Goal: Task Accomplishment & Management: Complete application form

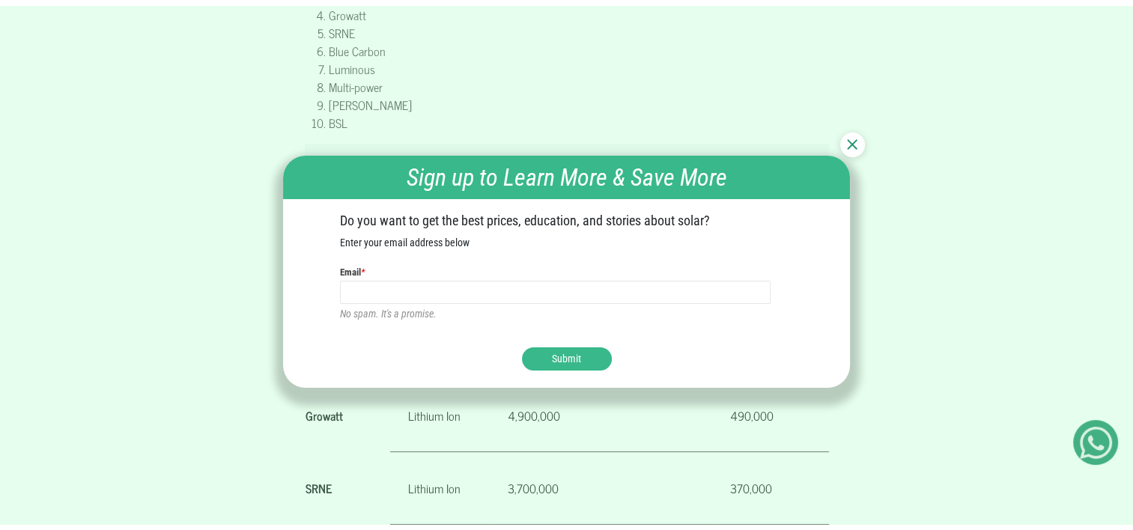
scroll to position [1035, 0]
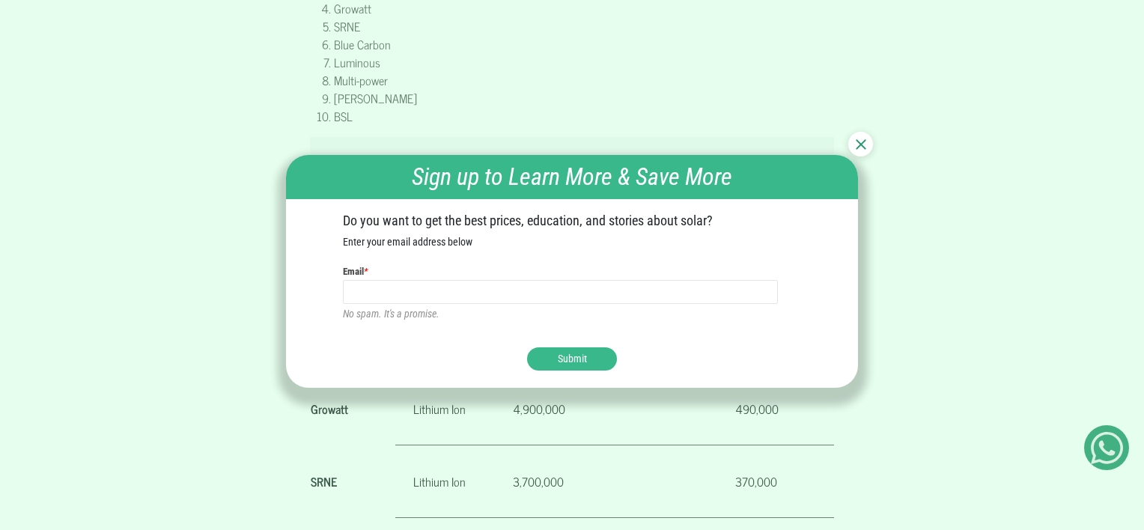
click at [861, 148] on img at bounding box center [861, 144] width 10 height 10
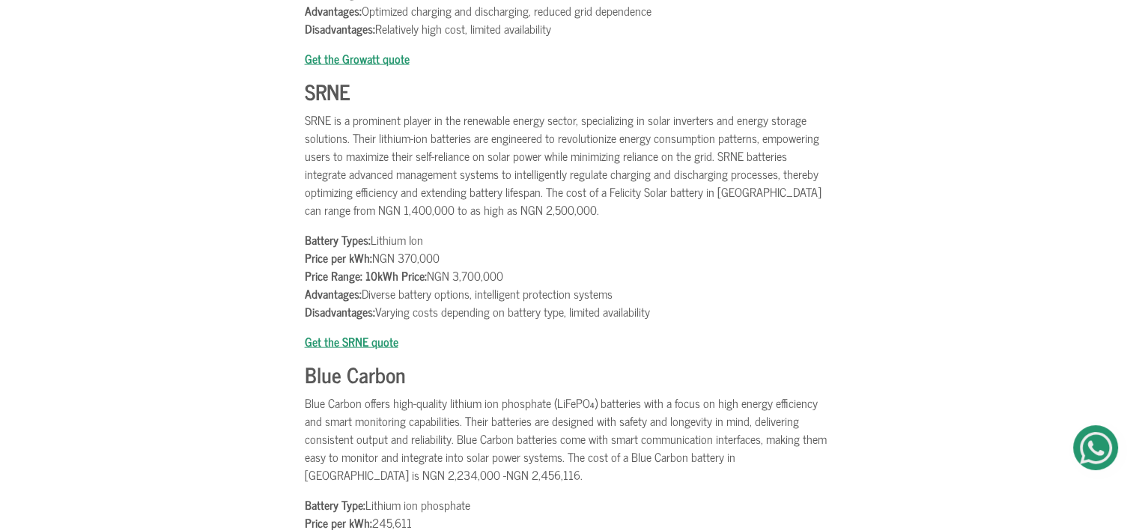
scroll to position [3109, 0]
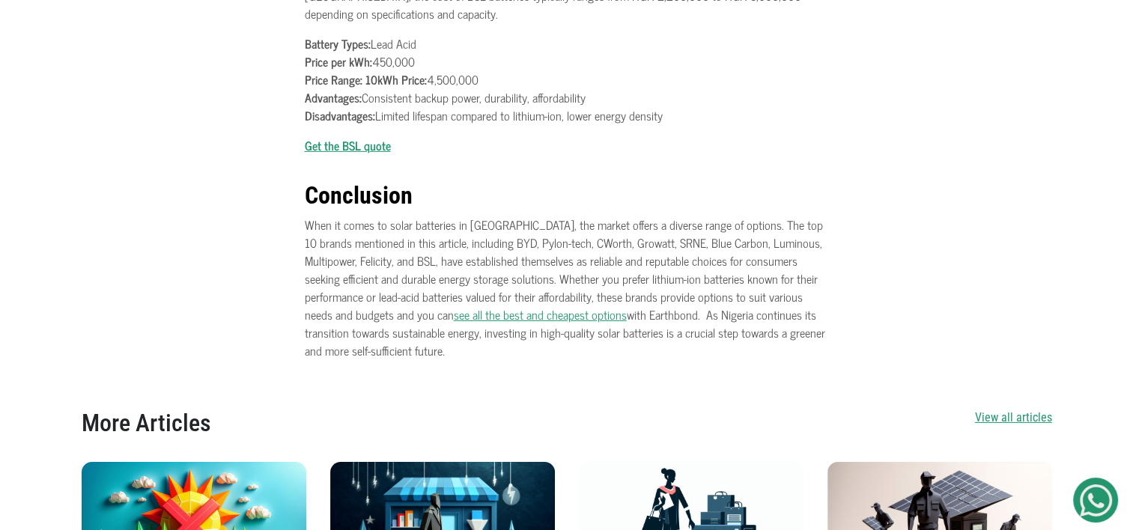
scroll to position [4646, 0]
click at [454, 306] on link "see all the best and cheapest options" at bounding box center [540, 315] width 173 height 19
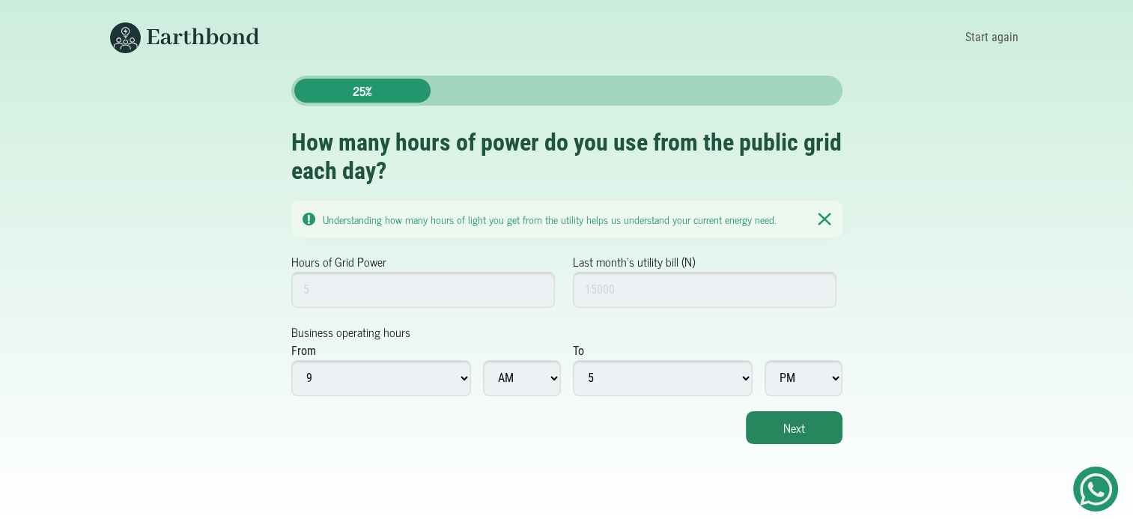
scroll to position [11, 0]
click at [537, 282] on input "1" at bounding box center [423, 290] width 264 height 36
click at [538, 272] on input "2" at bounding box center [423, 290] width 264 height 36
type input "24"
click at [674, 276] on input "Last month's utility bill (N)" at bounding box center [705, 290] width 264 height 36
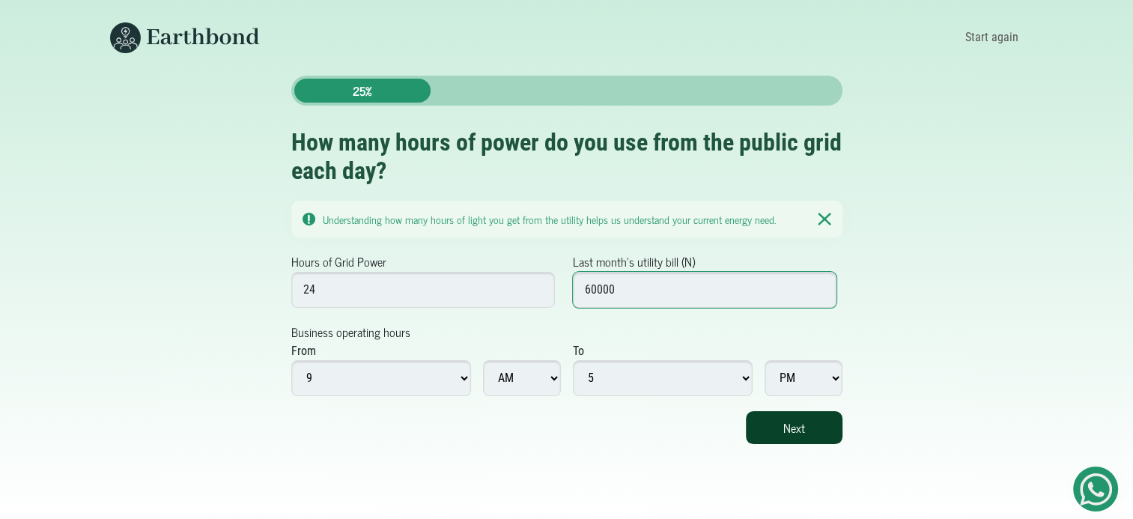
type input "60000"
click at [815, 413] on button "Next" at bounding box center [794, 427] width 97 height 33
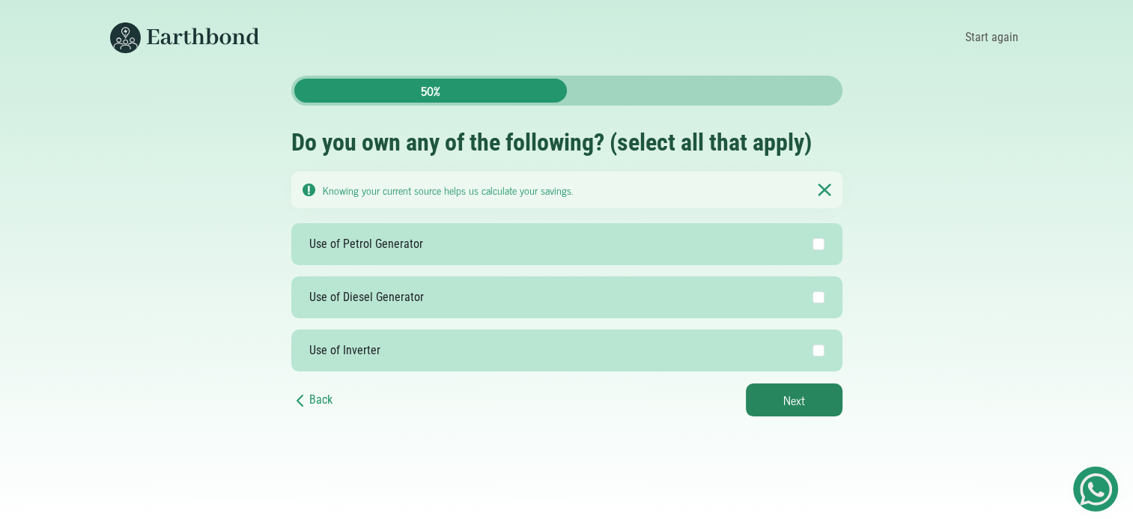
scroll to position [11, 0]
click at [816, 345] on input "Use of Inverter" at bounding box center [819, 351] width 12 height 12
checkbox input "true"
click at [817, 238] on input "Use of Petrol Generator" at bounding box center [819, 244] width 12 height 12
checkbox input "true"
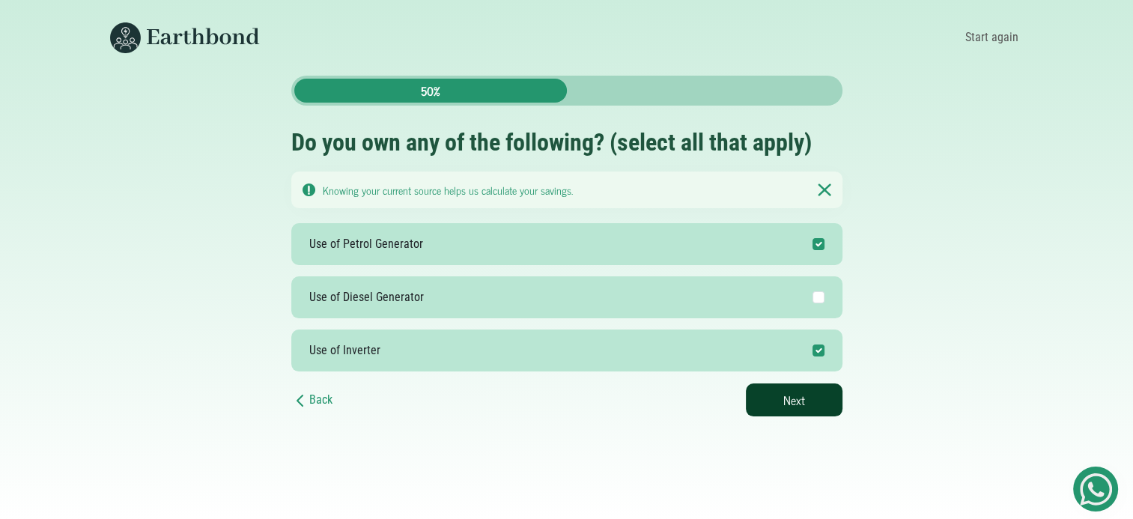
click at [800, 385] on button "Next" at bounding box center [794, 399] width 97 height 33
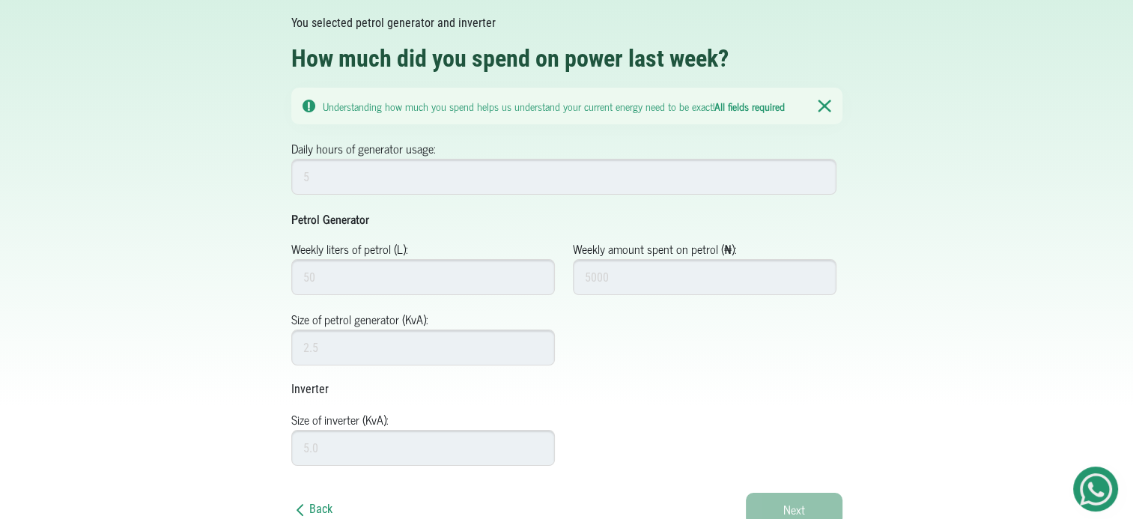
scroll to position [117, 0]
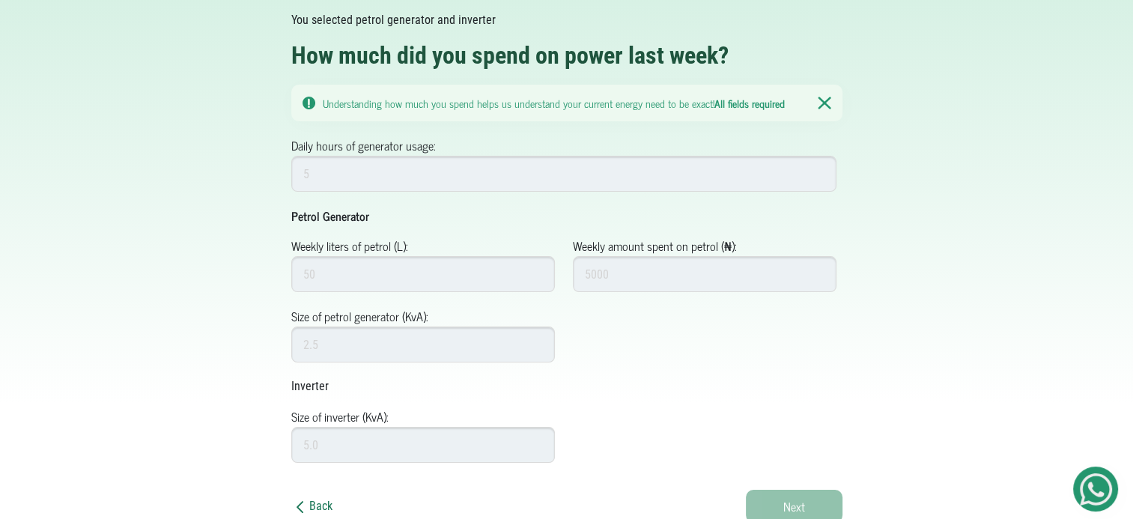
click at [297, 504] on icon at bounding box center [300, 507] width 18 height 18
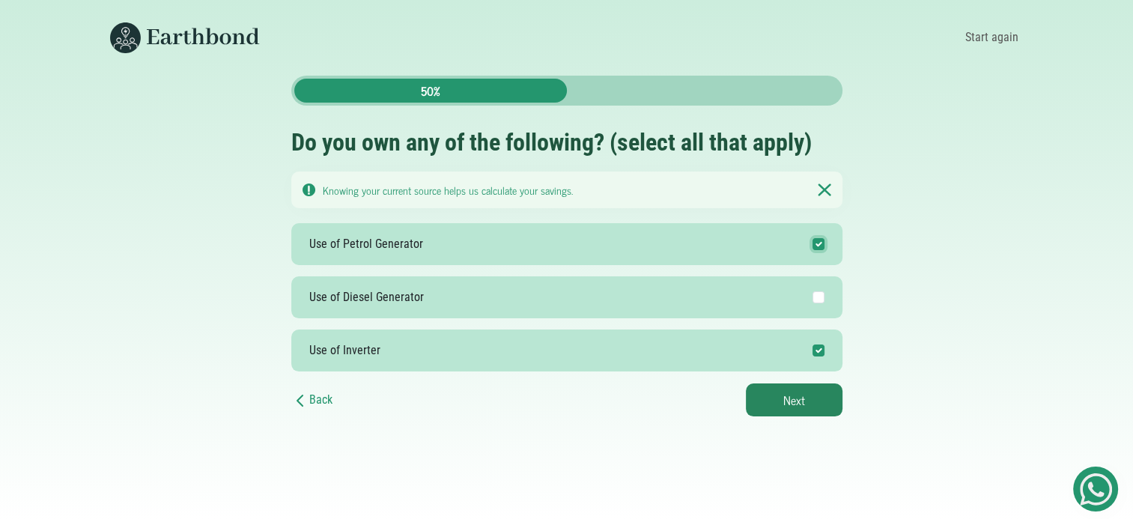
click at [818, 243] on input "Use of Petrol Generator" at bounding box center [819, 244] width 12 height 12
checkbox input "false"
click at [800, 397] on button "Next" at bounding box center [794, 399] width 97 height 33
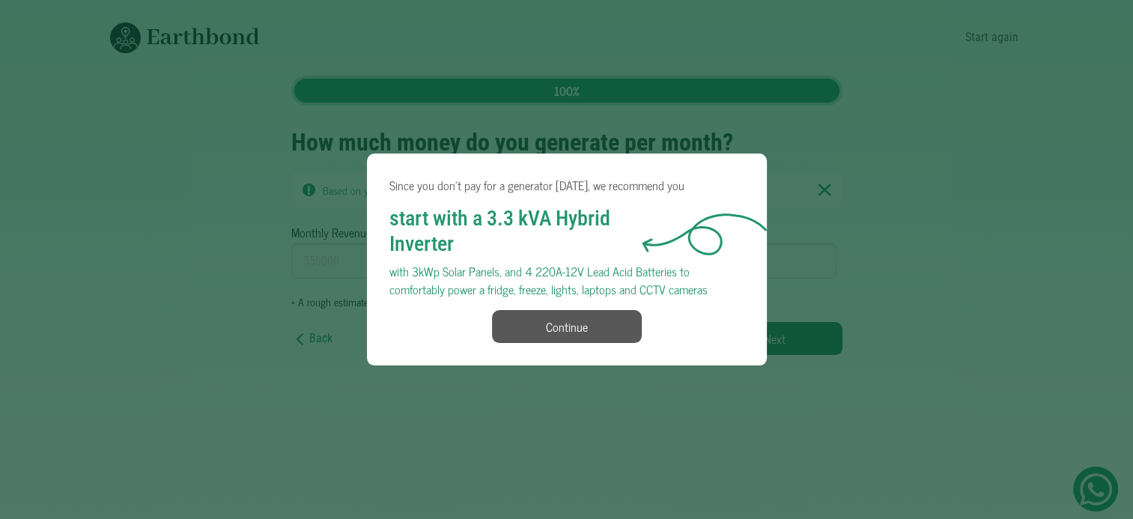
click at [963, 286] on div "Since you don't pay for a generator [DATE], we recommend you start with a 3.3 k…" at bounding box center [566, 259] width 1133 height 519
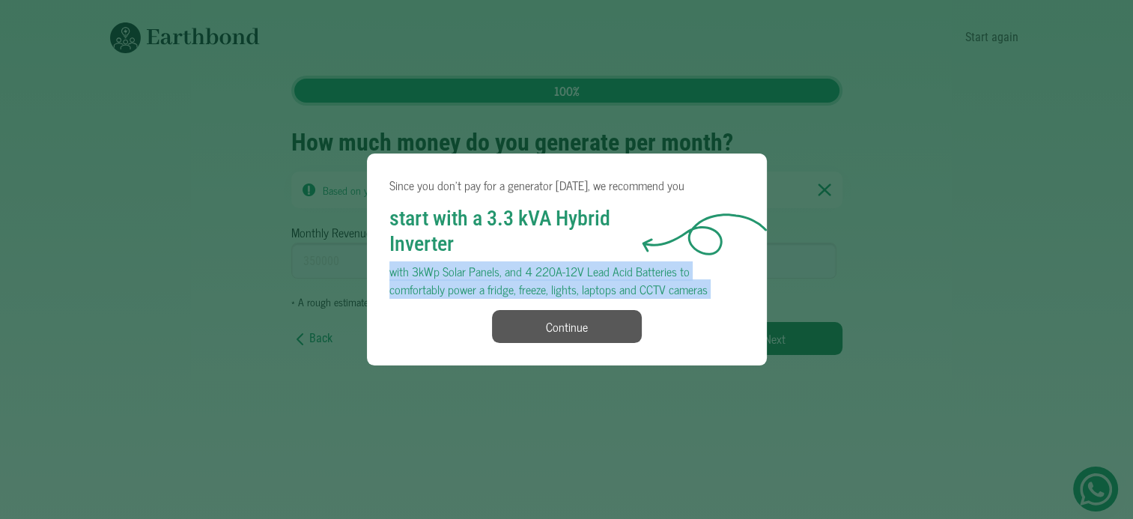
drag, startPoint x: 963, startPoint y: 286, endPoint x: 962, endPoint y: 273, distance: 12.8
click at [962, 273] on div "Since you don't pay for a generator [DATE], we recommend you start with a 3.3 k…" at bounding box center [566, 259] width 1133 height 519
click at [882, 379] on div "Since you don't pay for a generator [DATE], we recommend you start with a 3.3 k…" at bounding box center [566, 259] width 1133 height 519
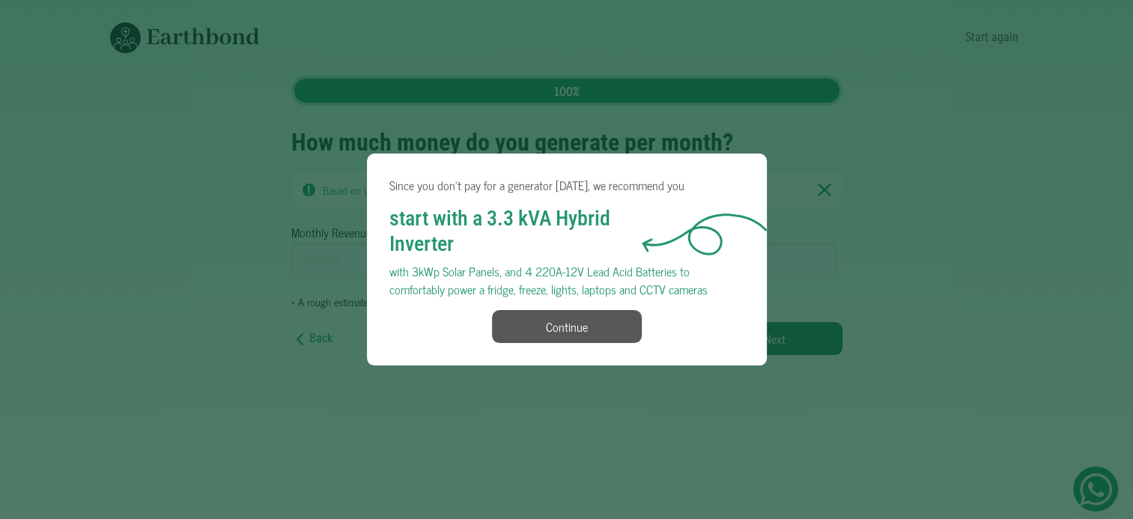
click at [604, 333] on button "Continue" at bounding box center [567, 326] width 150 height 33
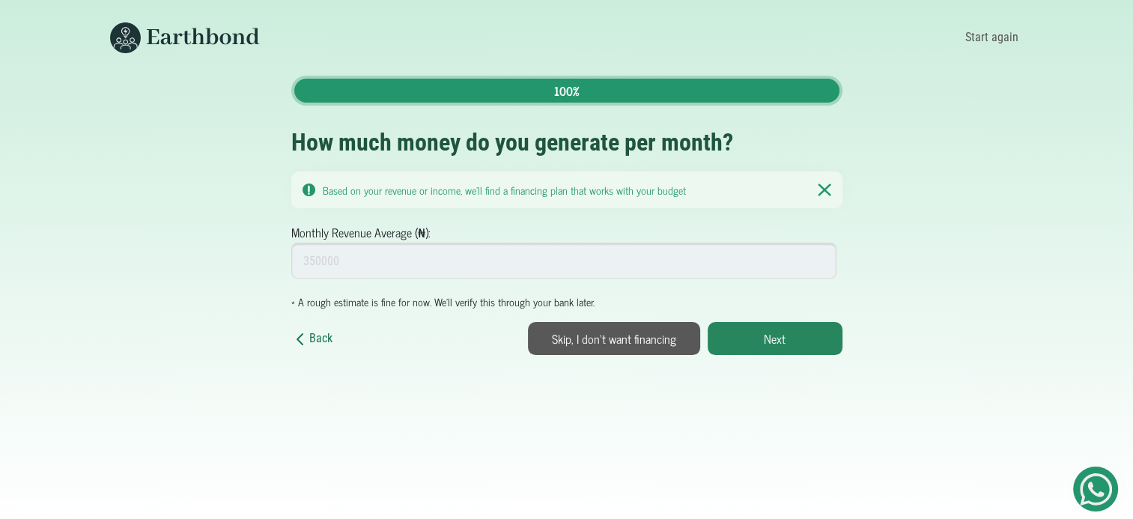
click at [303, 339] on icon at bounding box center [300, 339] width 18 height 18
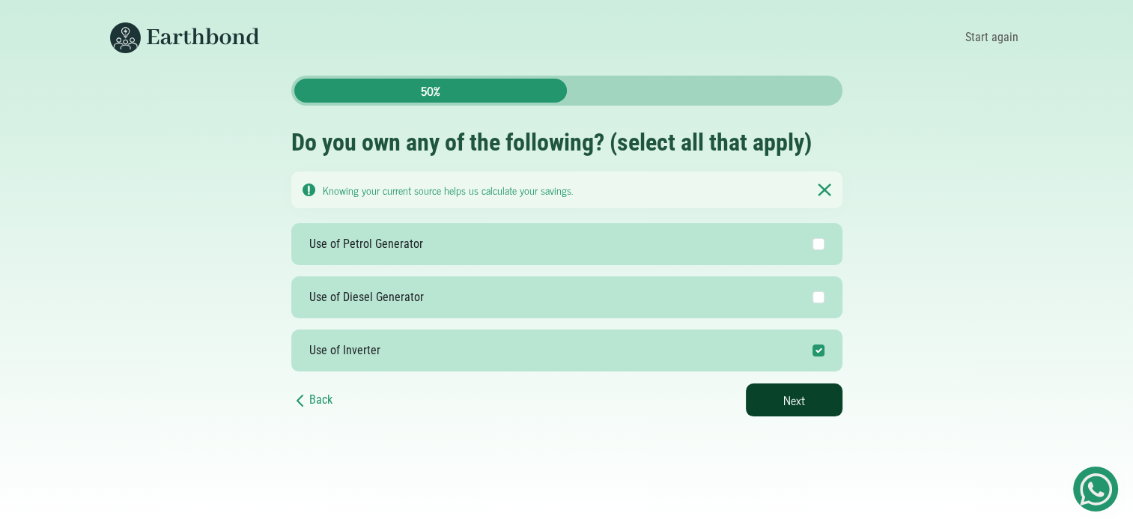
click at [789, 395] on button "Next" at bounding box center [794, 399] width 97 height 33
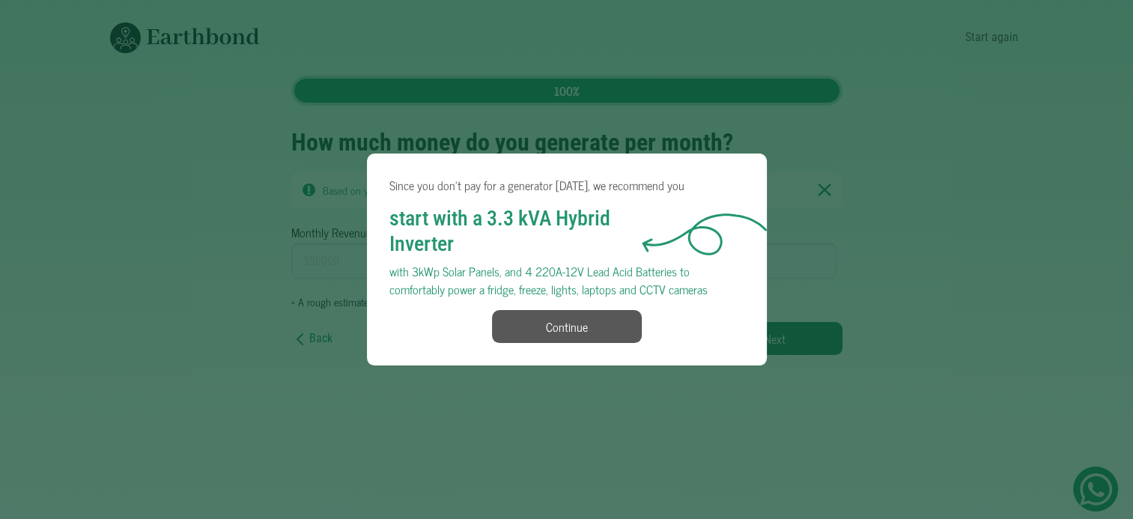
click at [596, 329] on button "Continue" at bounding box center [567, 326] width 150 height 33
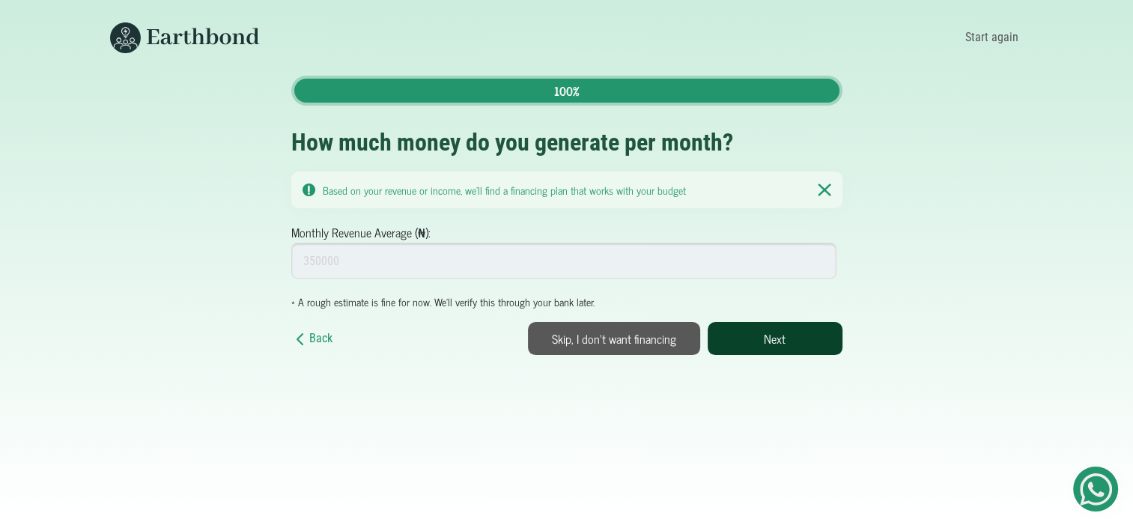
click at [738, 333] on button "Next" at bounding box center [775, 338] width 135 height 33
click at [622, 330] on button "Skip, I don't want financing" at bounding box center [614, 338] width 172 height 33
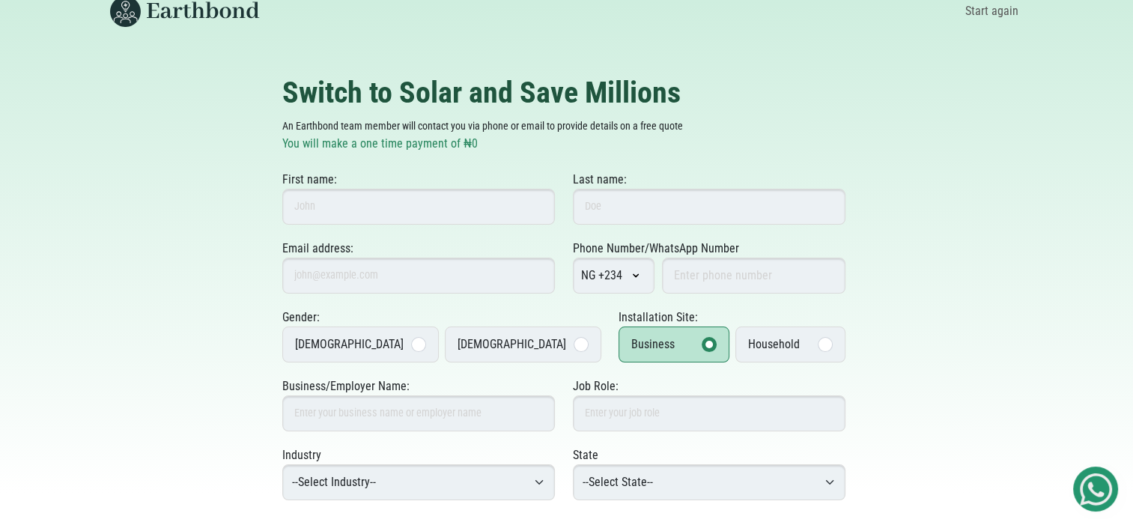
scroll to position [24, 0]
